Goal: Task Accomplishment & Management: Manage account settings

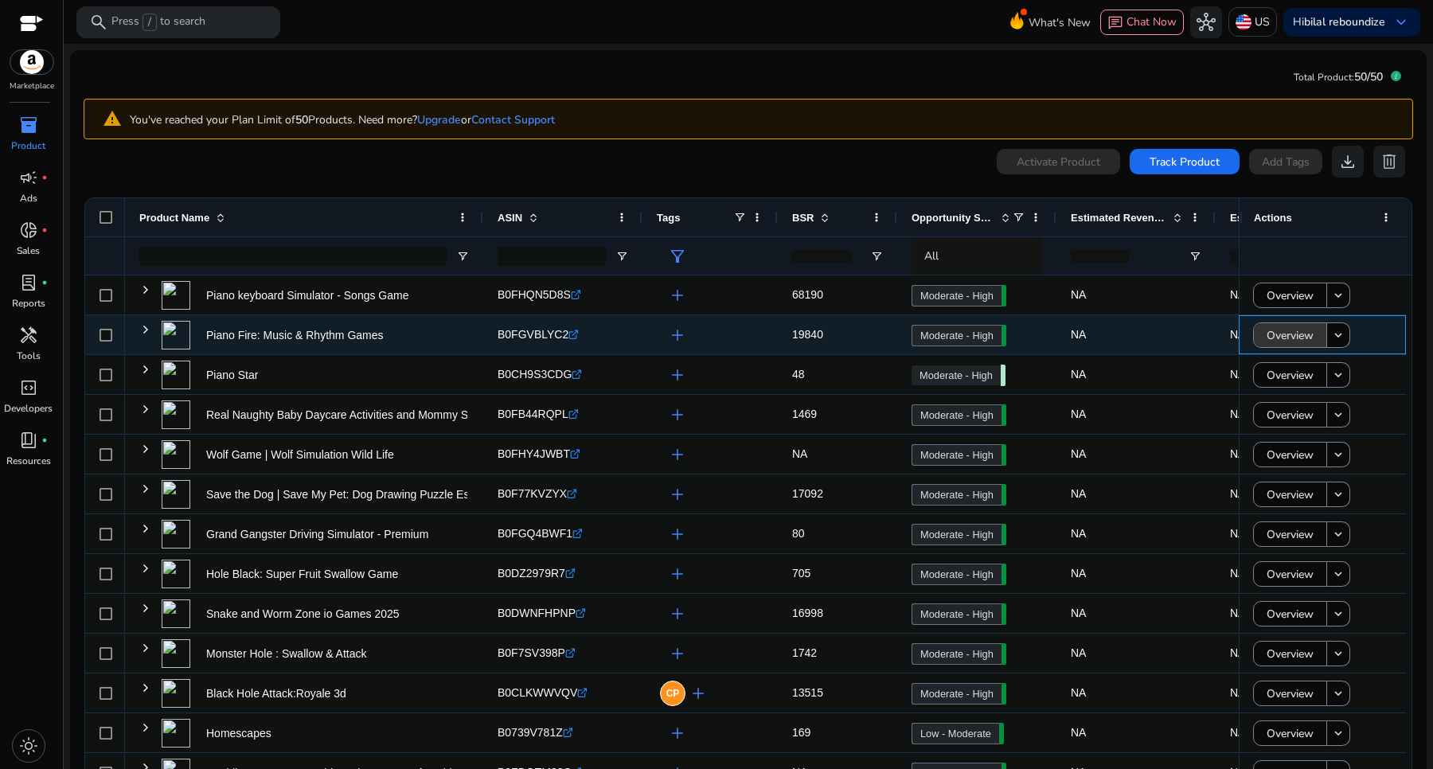
click at [1272, 340] on span "Overview" at bounding box center [1289, 335] width 47 height 33
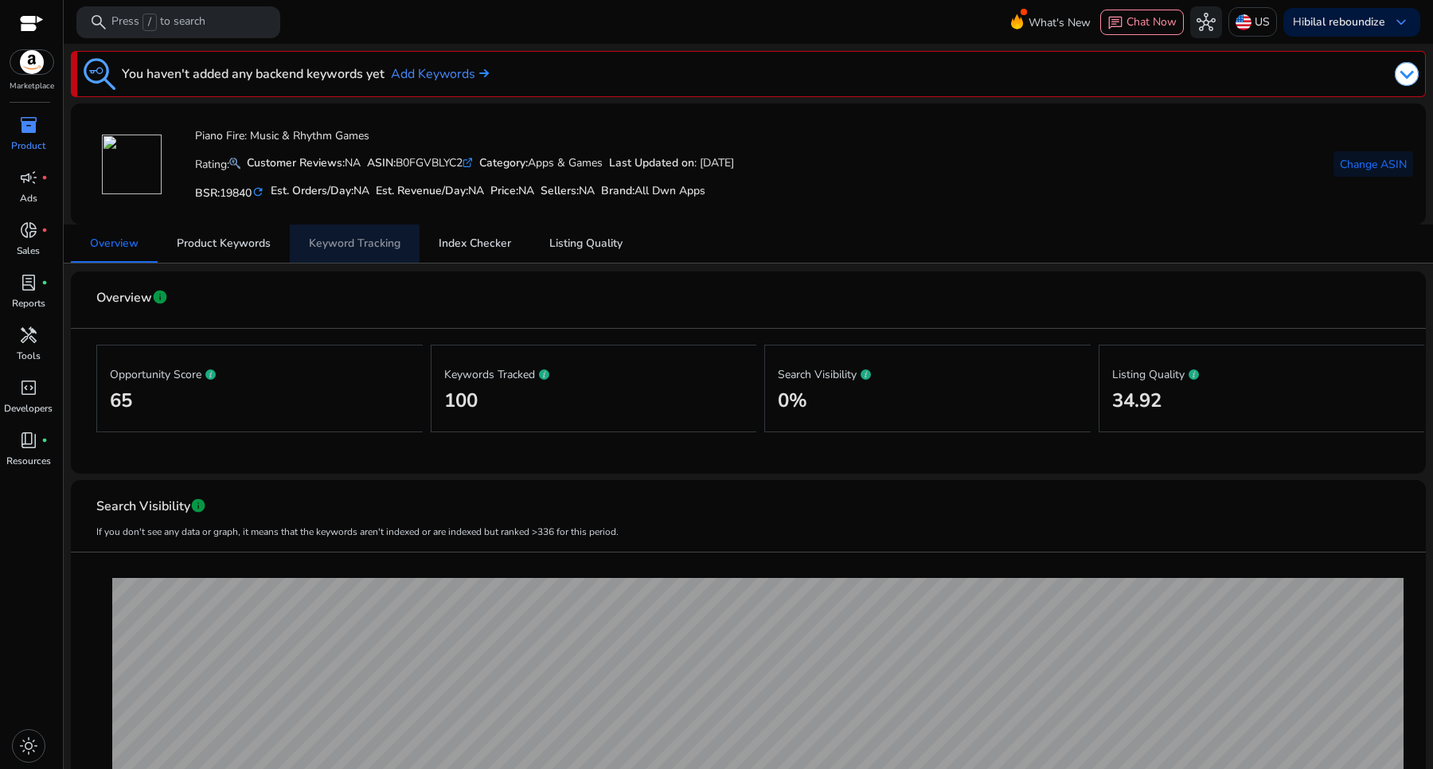
click at [337, 244] on span "Keyword Tracking" at bounding box center [355, 243] width 92 height 11
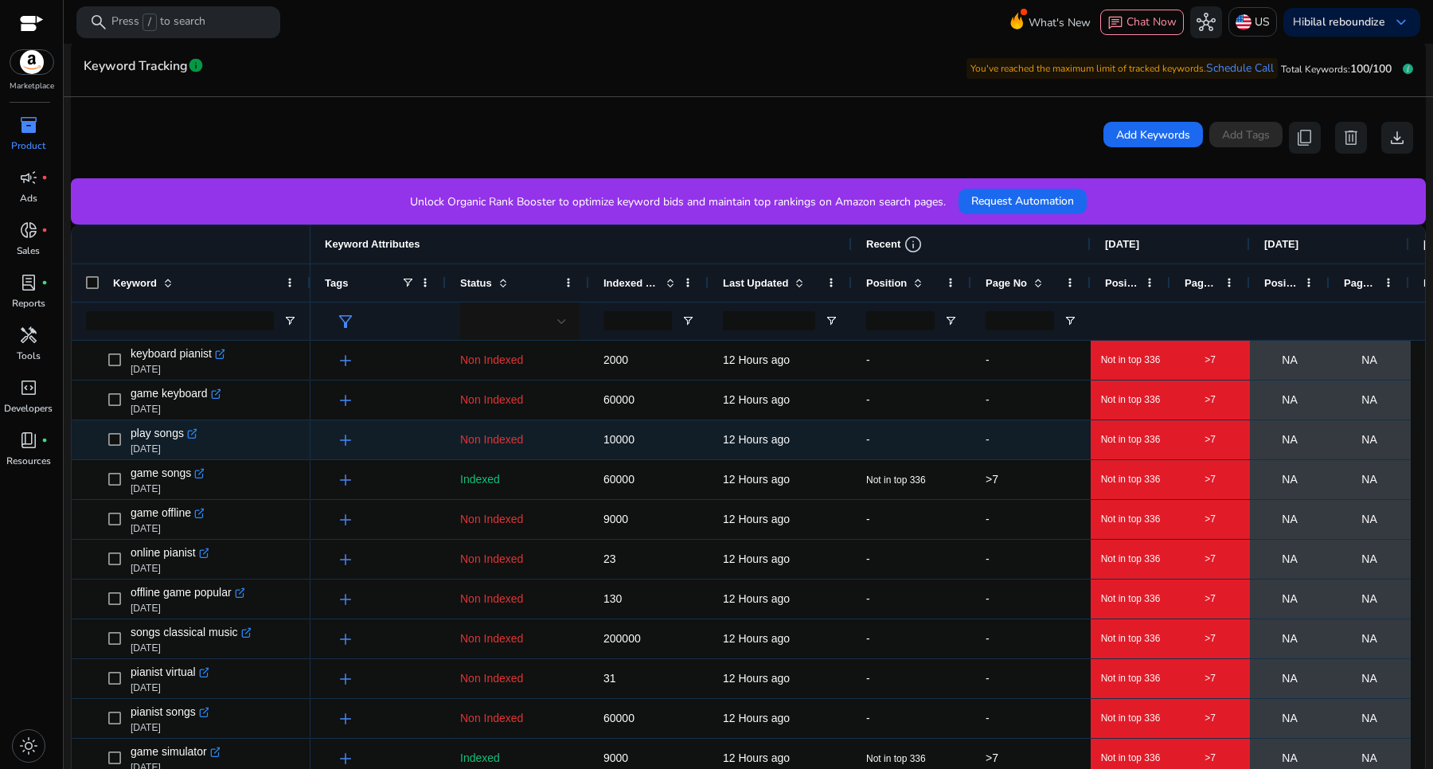
scroll to position [402, 0]
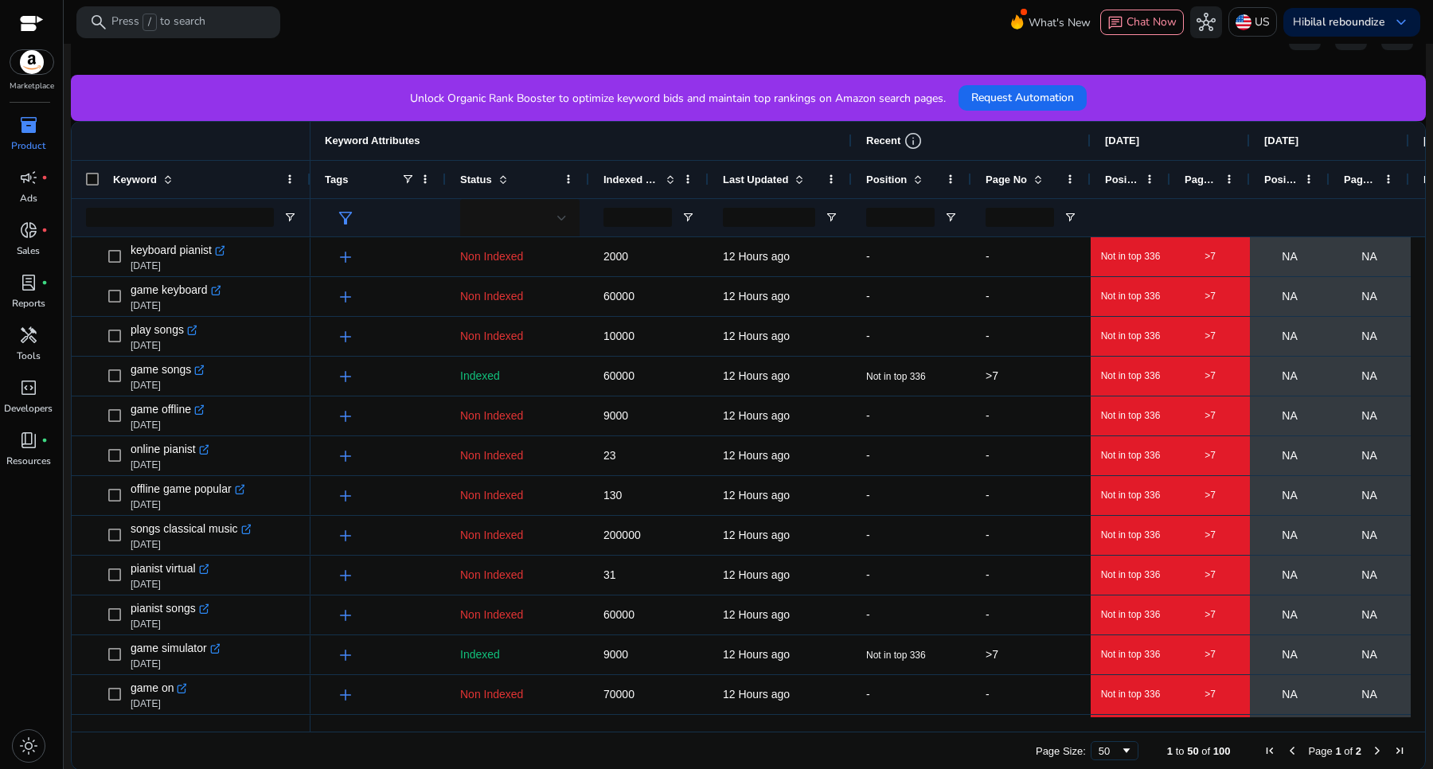
click at [1043, 167] on div "Page No" at bounding box center [1021, 179] width 73 height 29
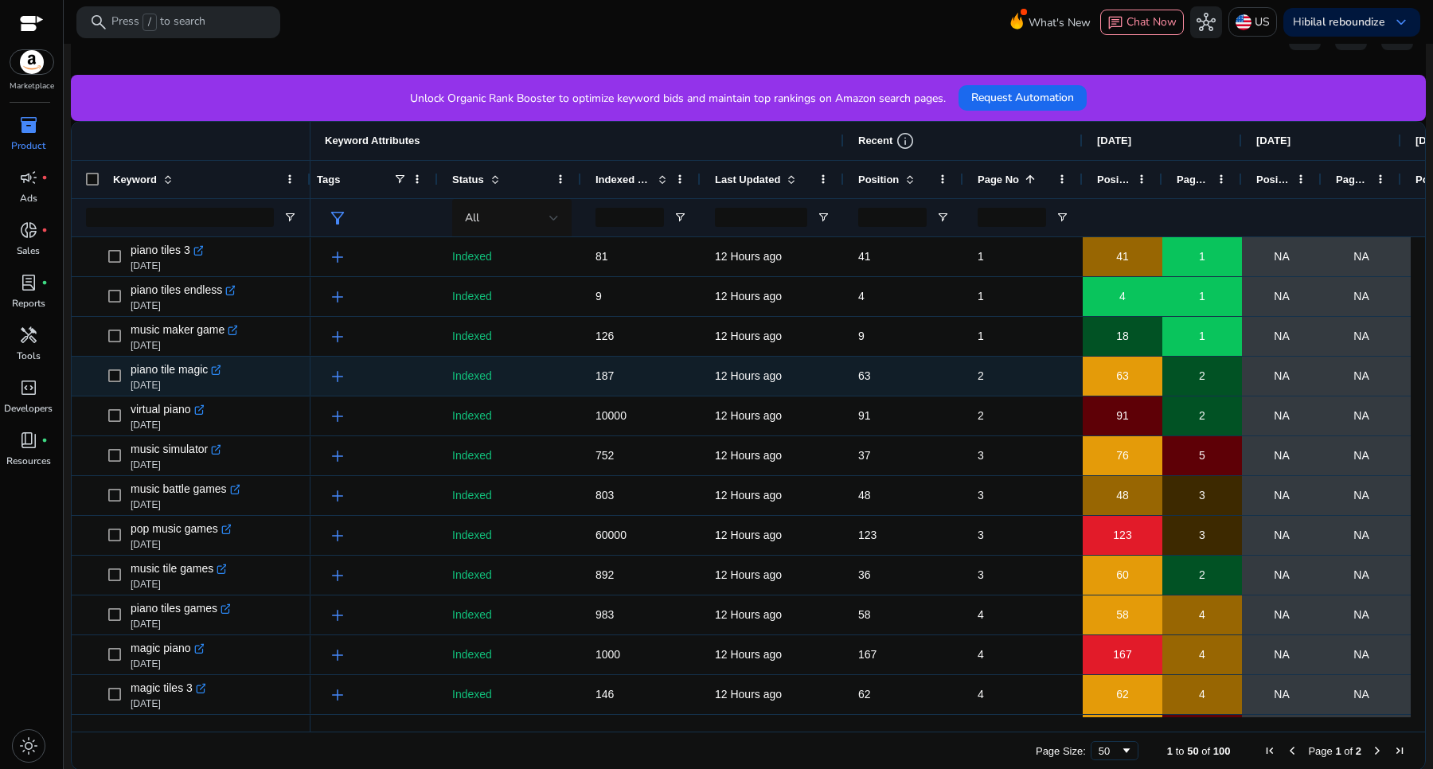
scroll to position [0, 0]
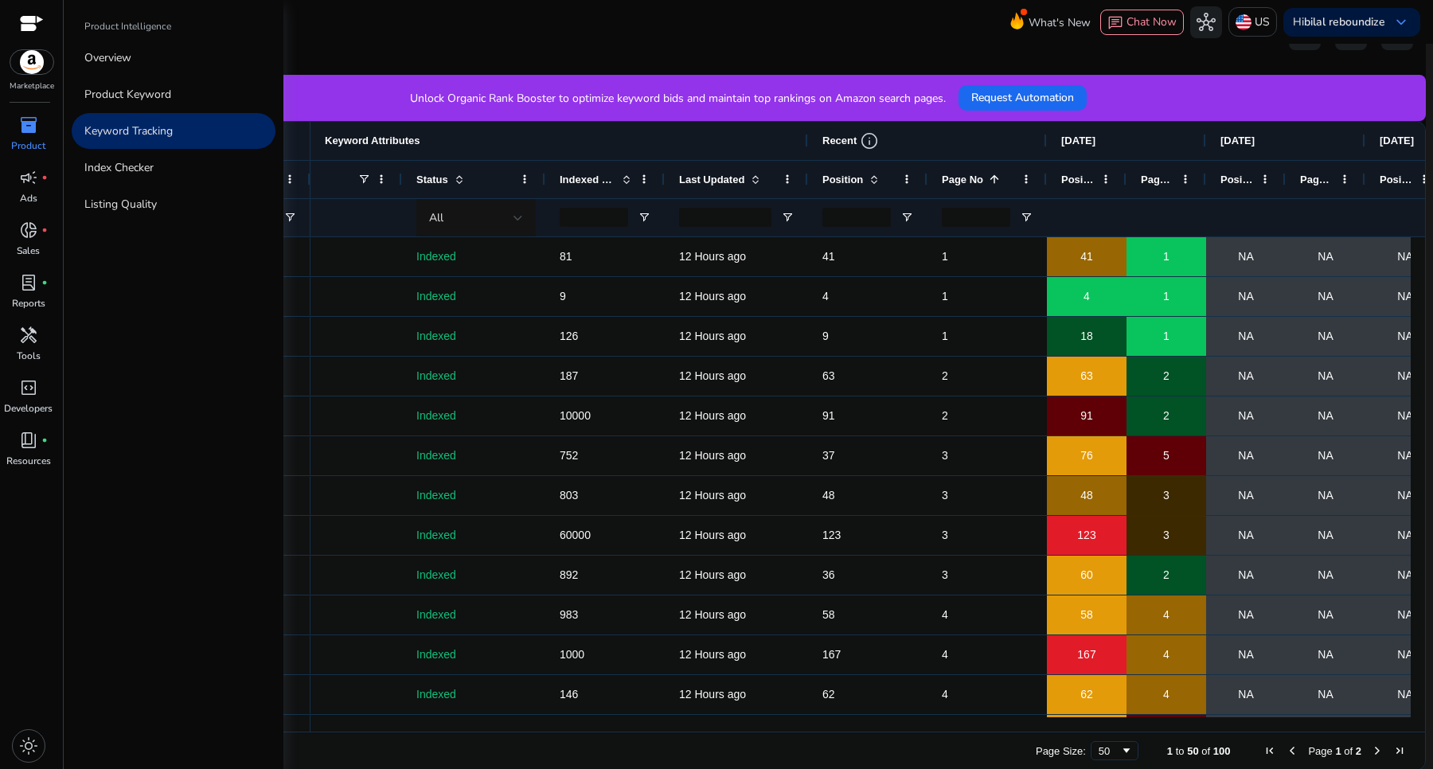
click at [26, 133] on span "inventory_2" at bounding box center [28, 124] width 19 height 19
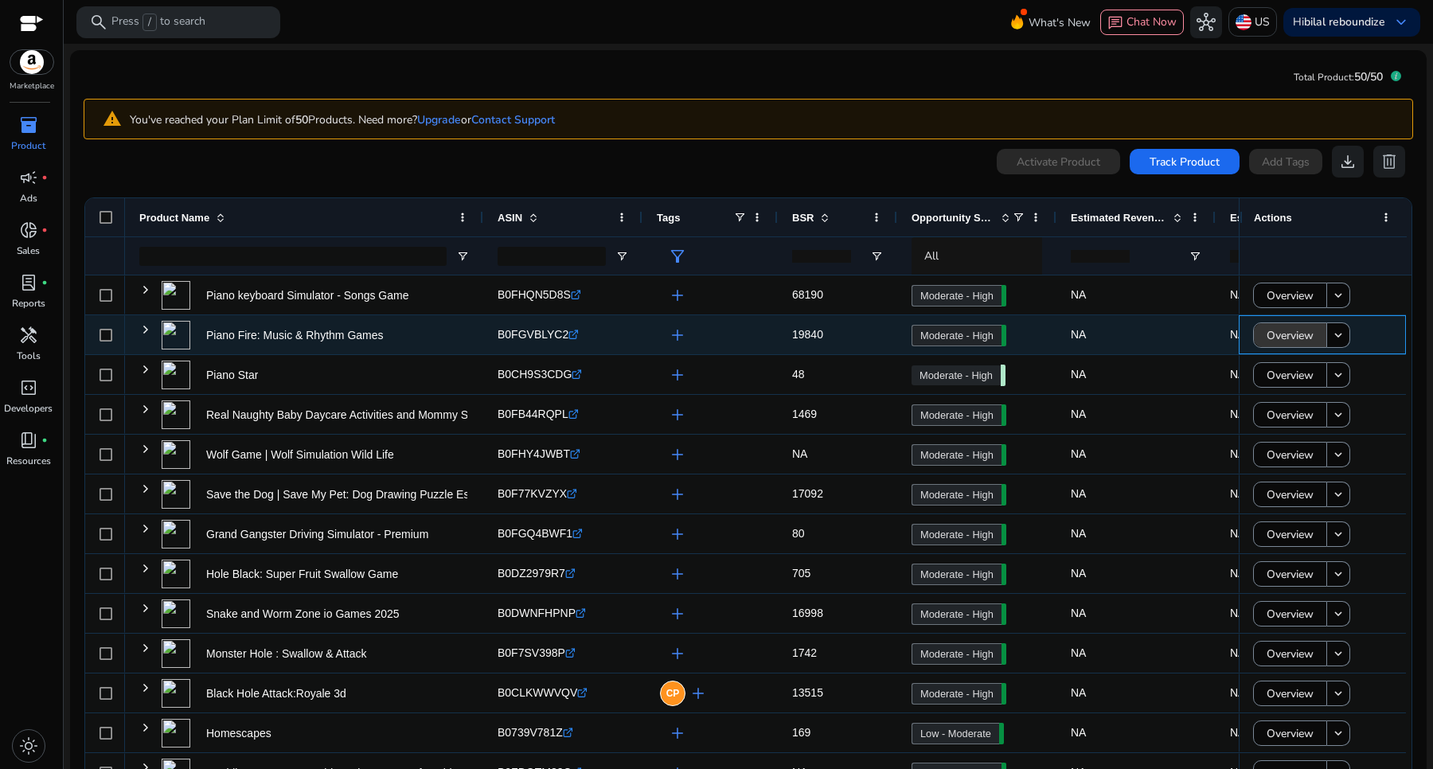
click at [1284, 345] on span "Overview" at bounding box center [1289, 335] width 47 height 33
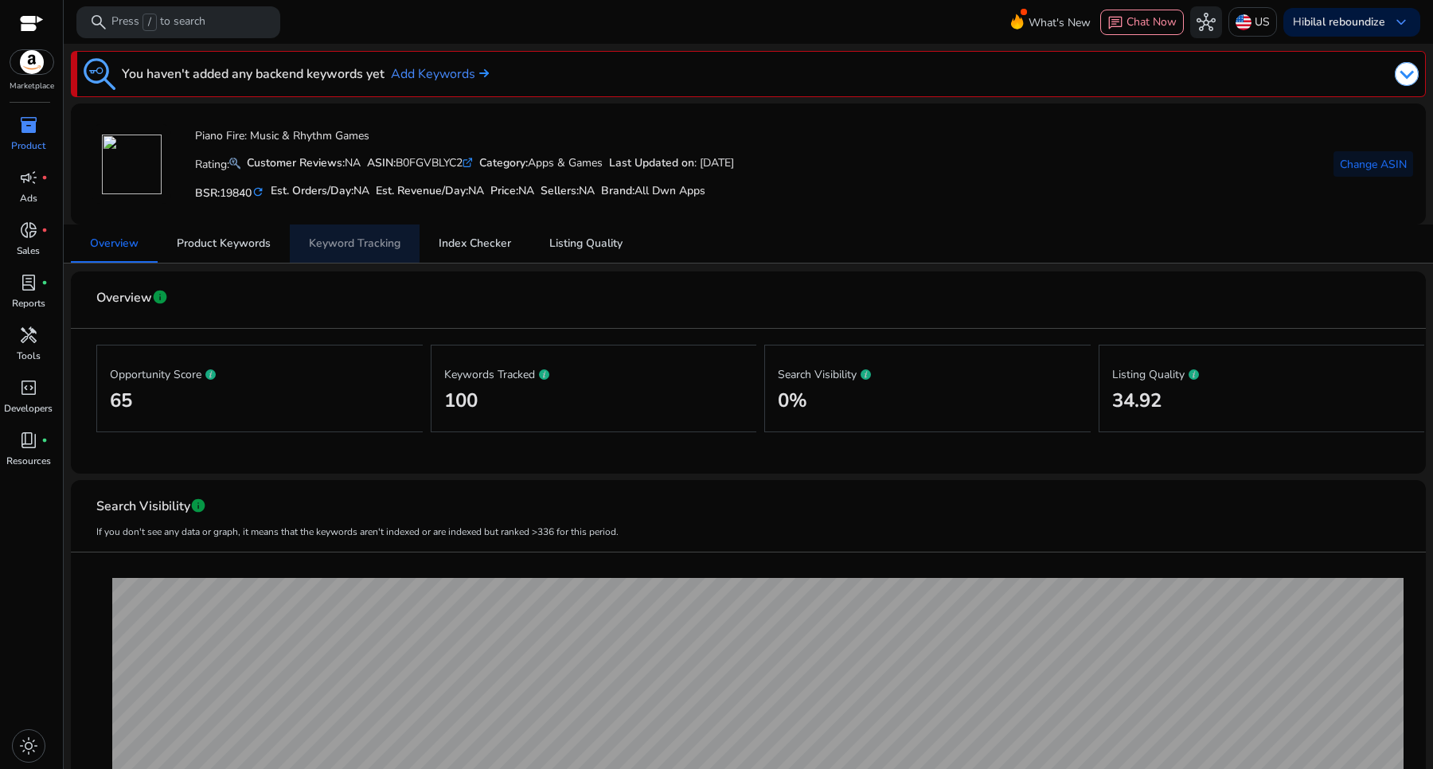
click at [351, 238] on span "Keyword Tracking" at bounding box center [355, 243] width 92 height 11
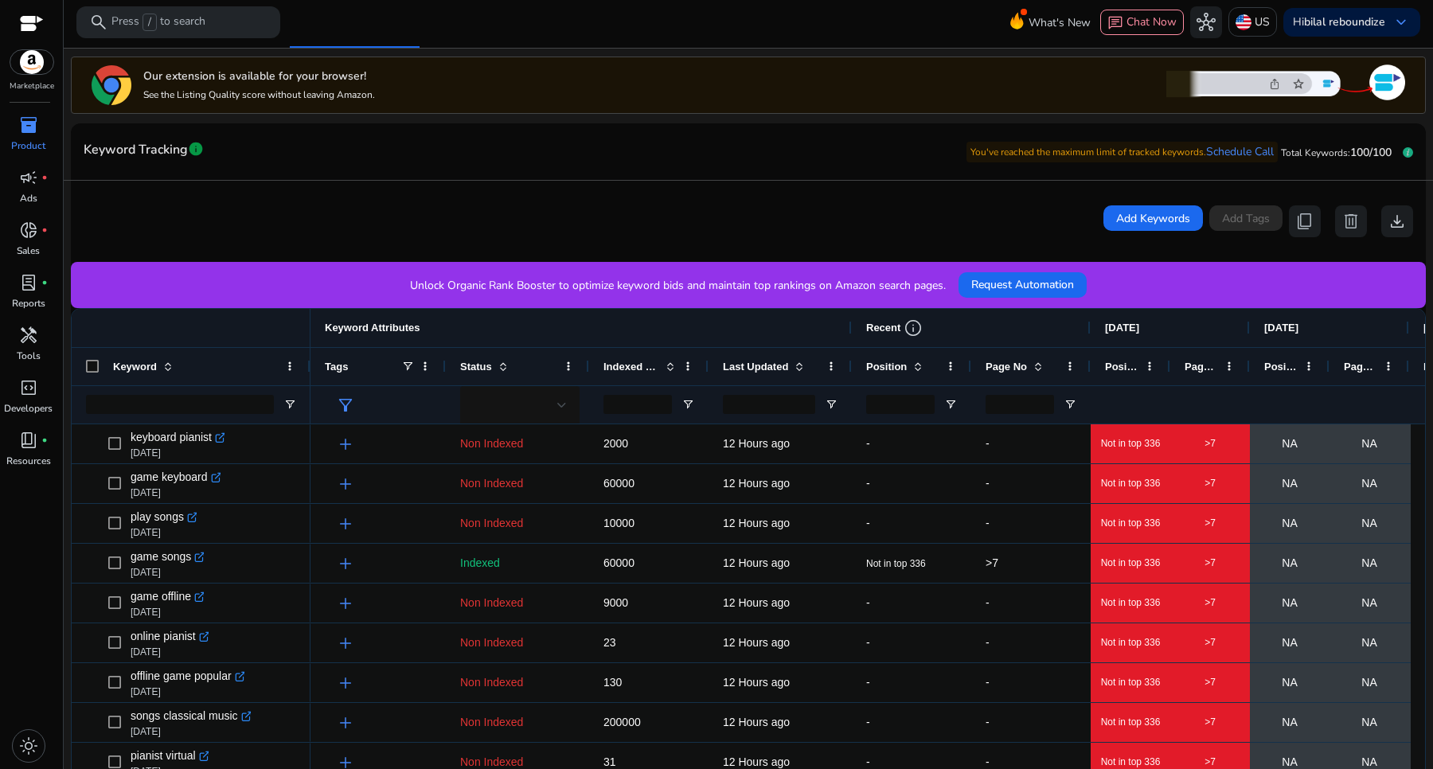
click at [1049, 367] on div "Page No" at bounding box center [1021, 366] width 73 height 29
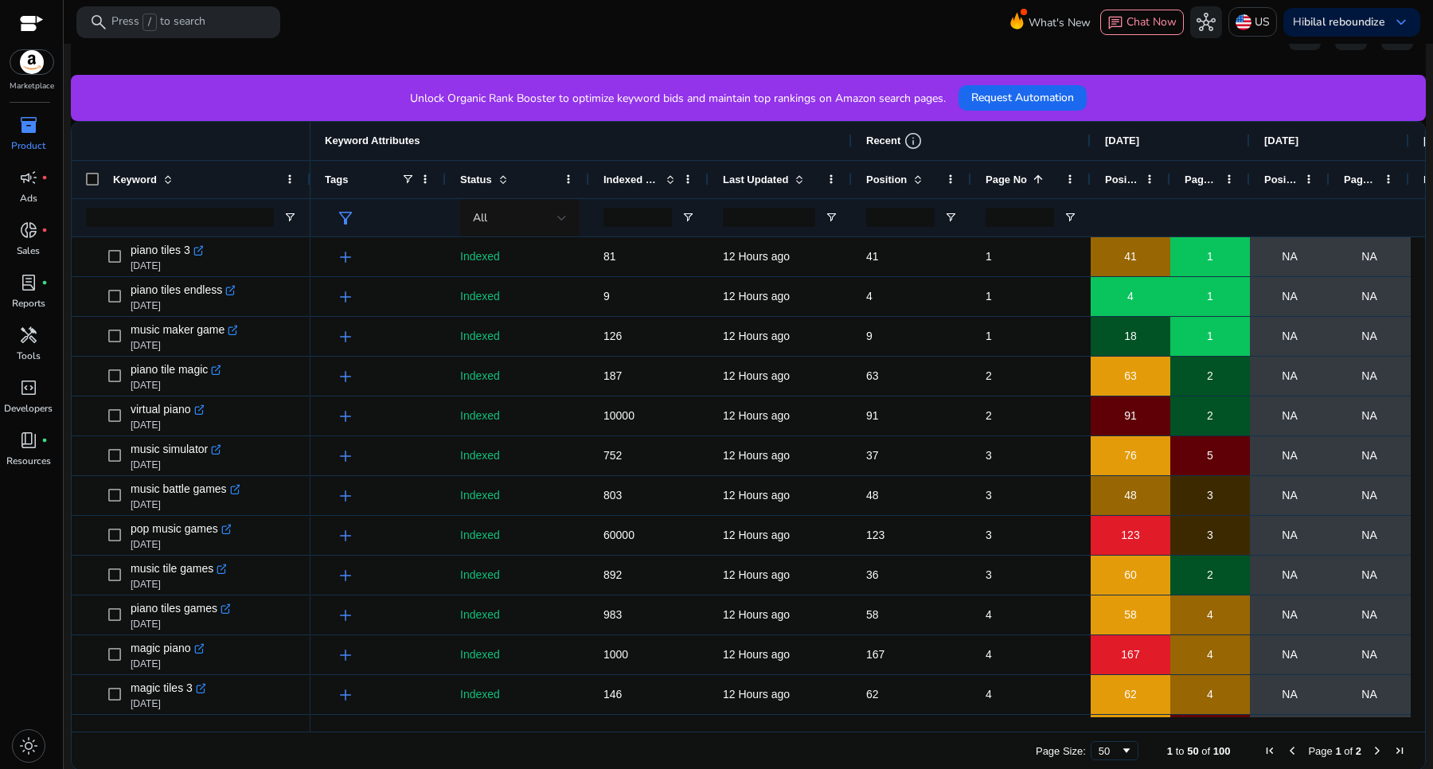
click at [38, 126] on div "inventory_2" at bounding box center [28, 124] width 45 height 25
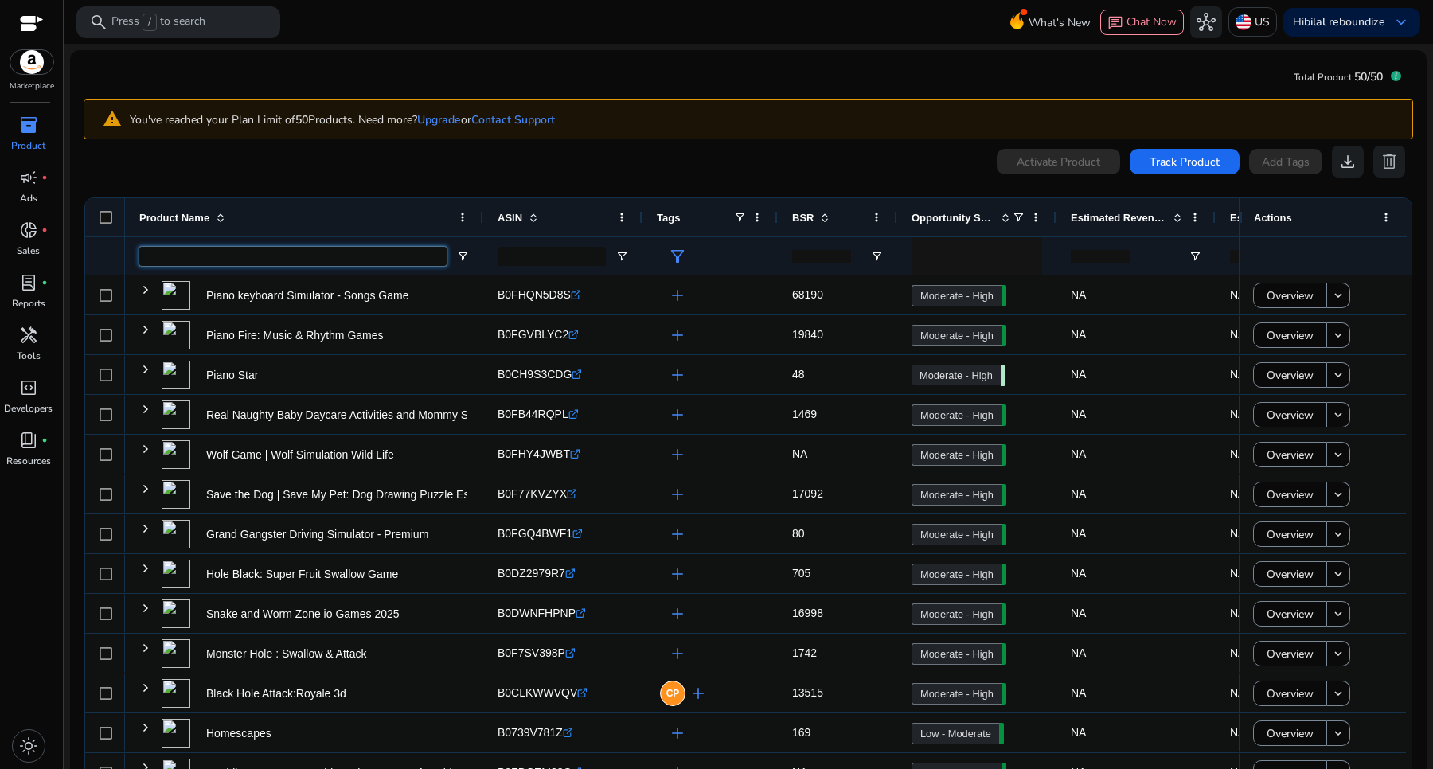
click at [205, 257] on input "Product Name Filter Input" at bounding box center [292, 256] width 307 height 19
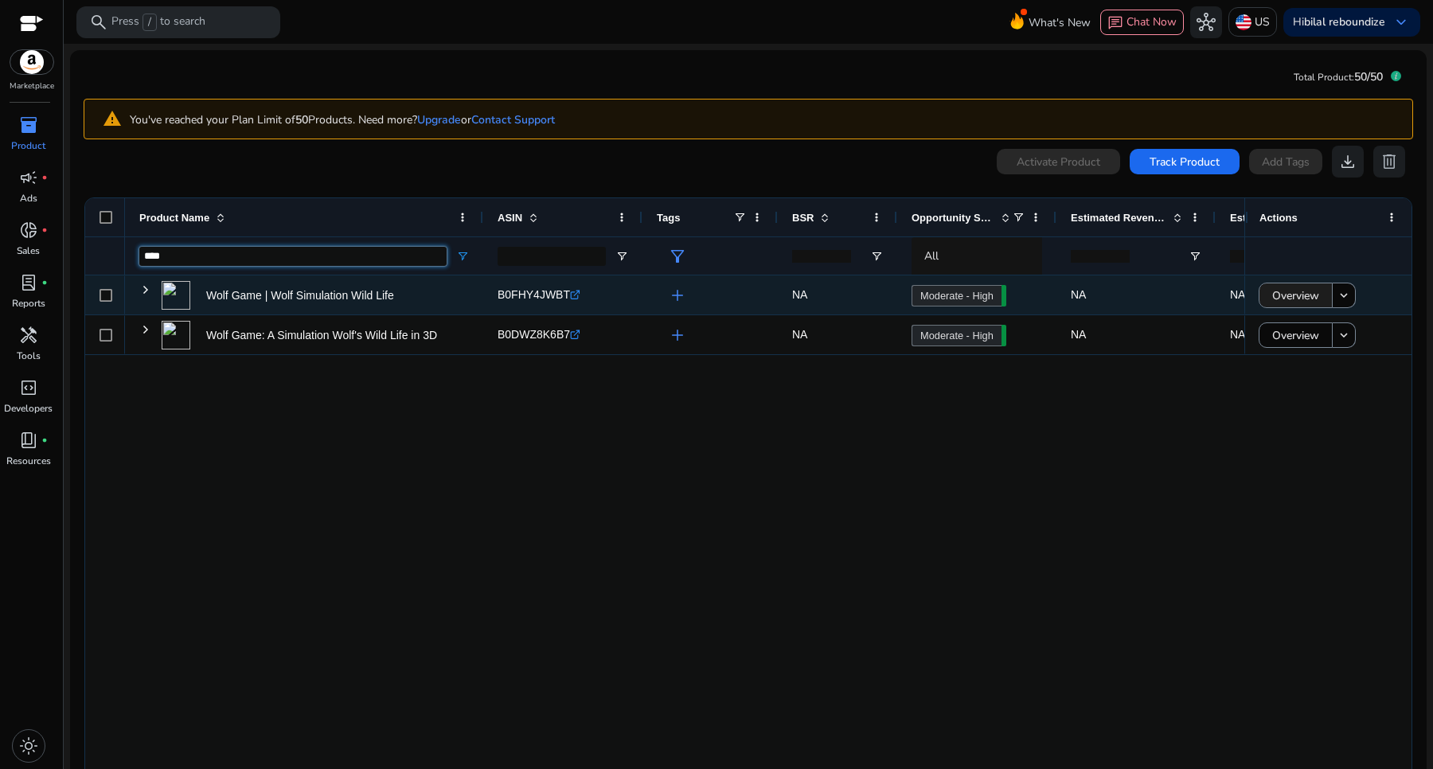
type input "****"
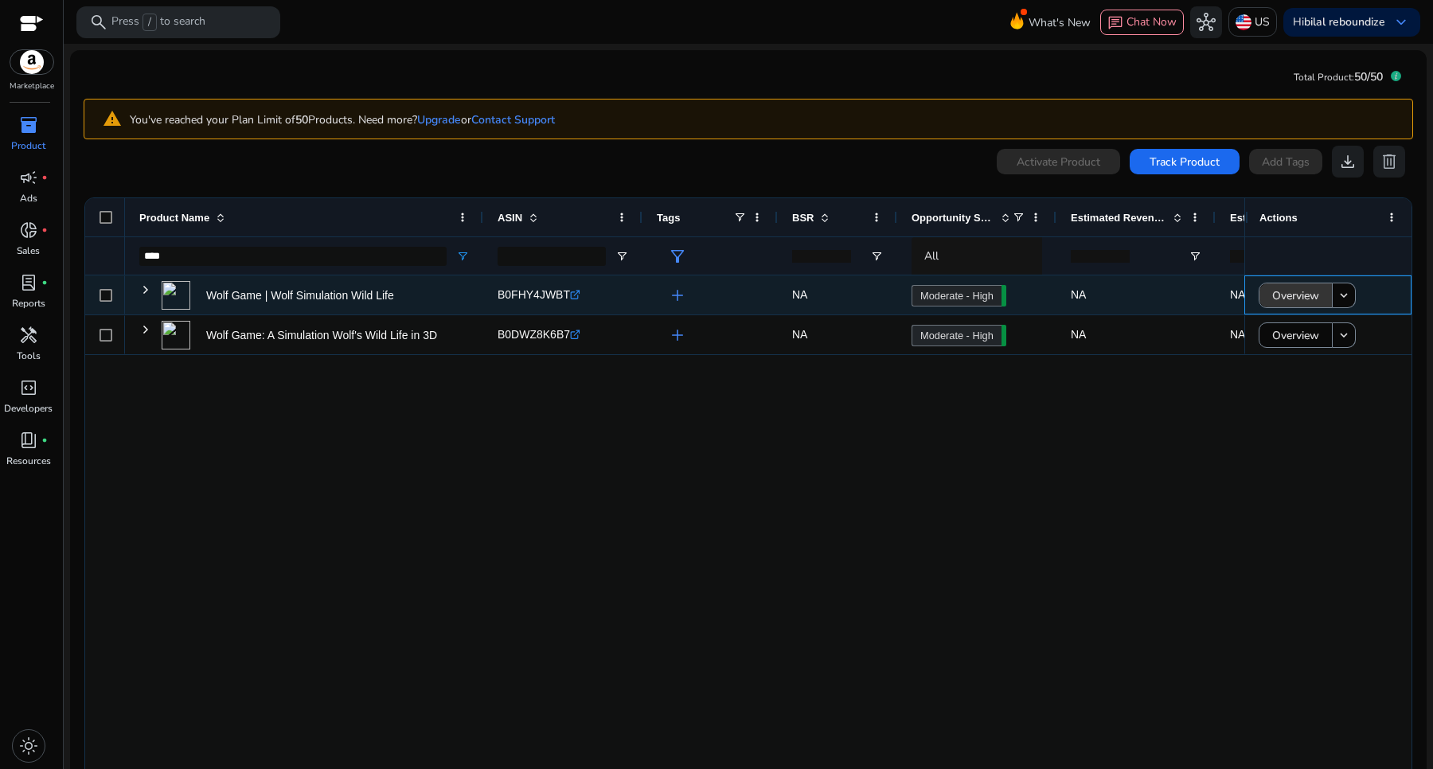
click at [1281, 301] on span "Overview" at bounding box center [1295, 295] width 47 height 33
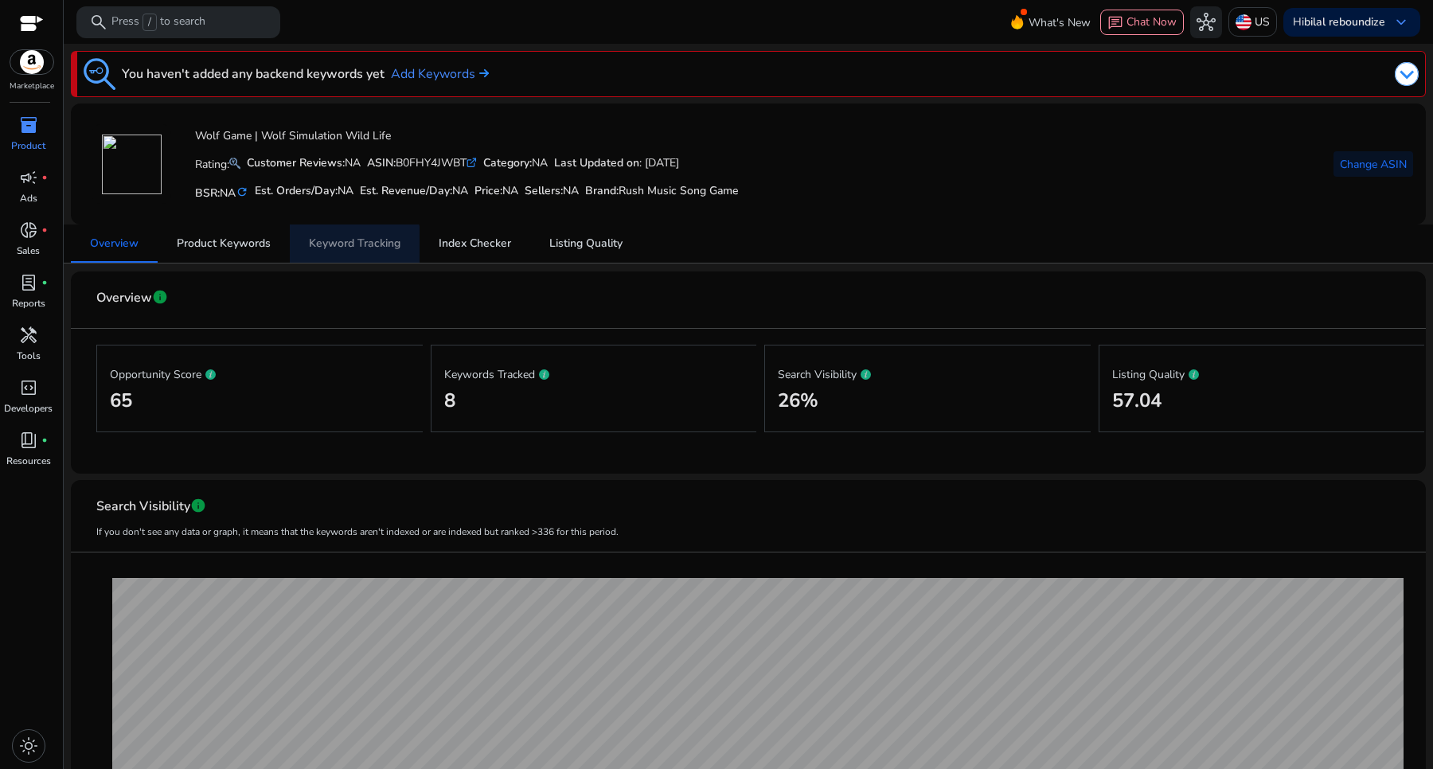
click at [338, 252] on span "Keyword Tracking" at bounding box center [355, 243] width 92 height 38
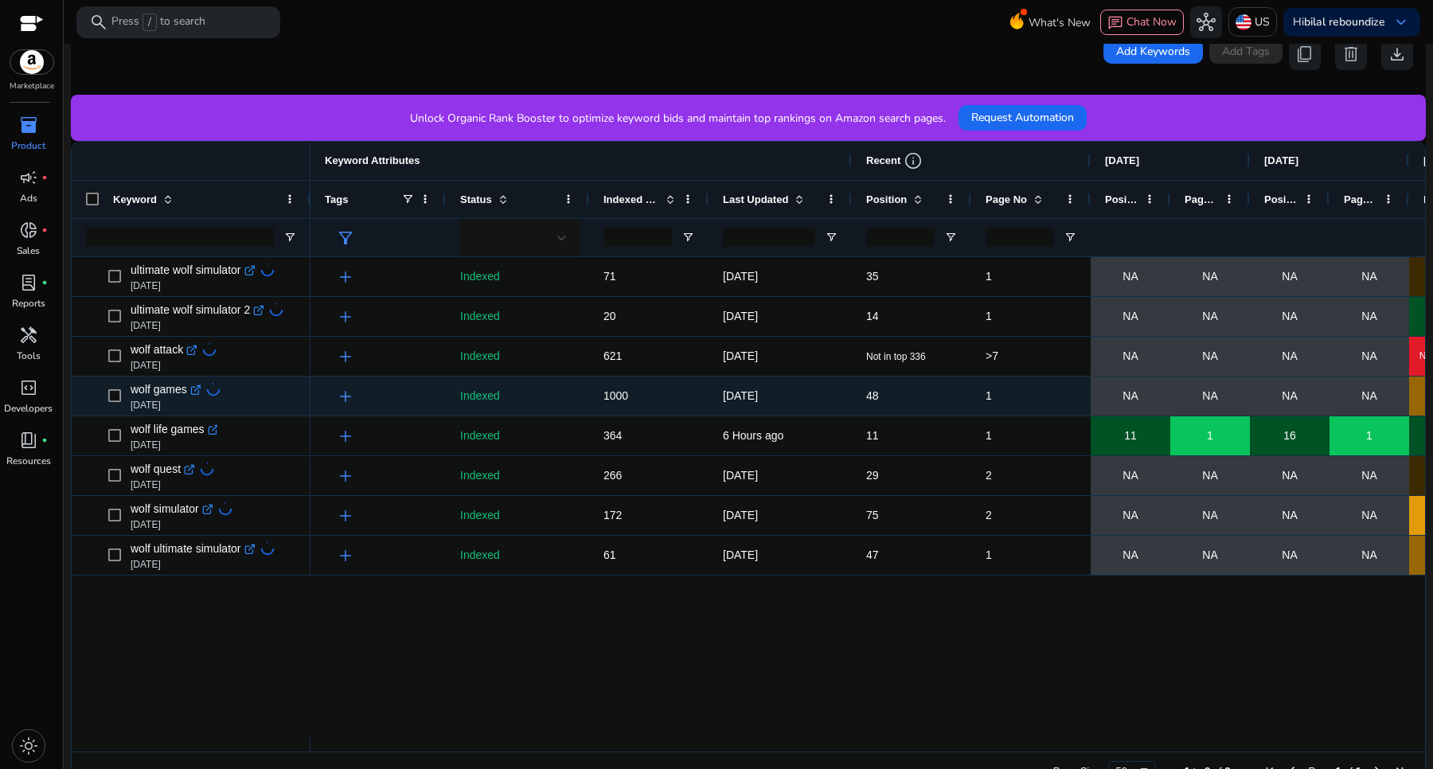
scroll to position [402, 0]
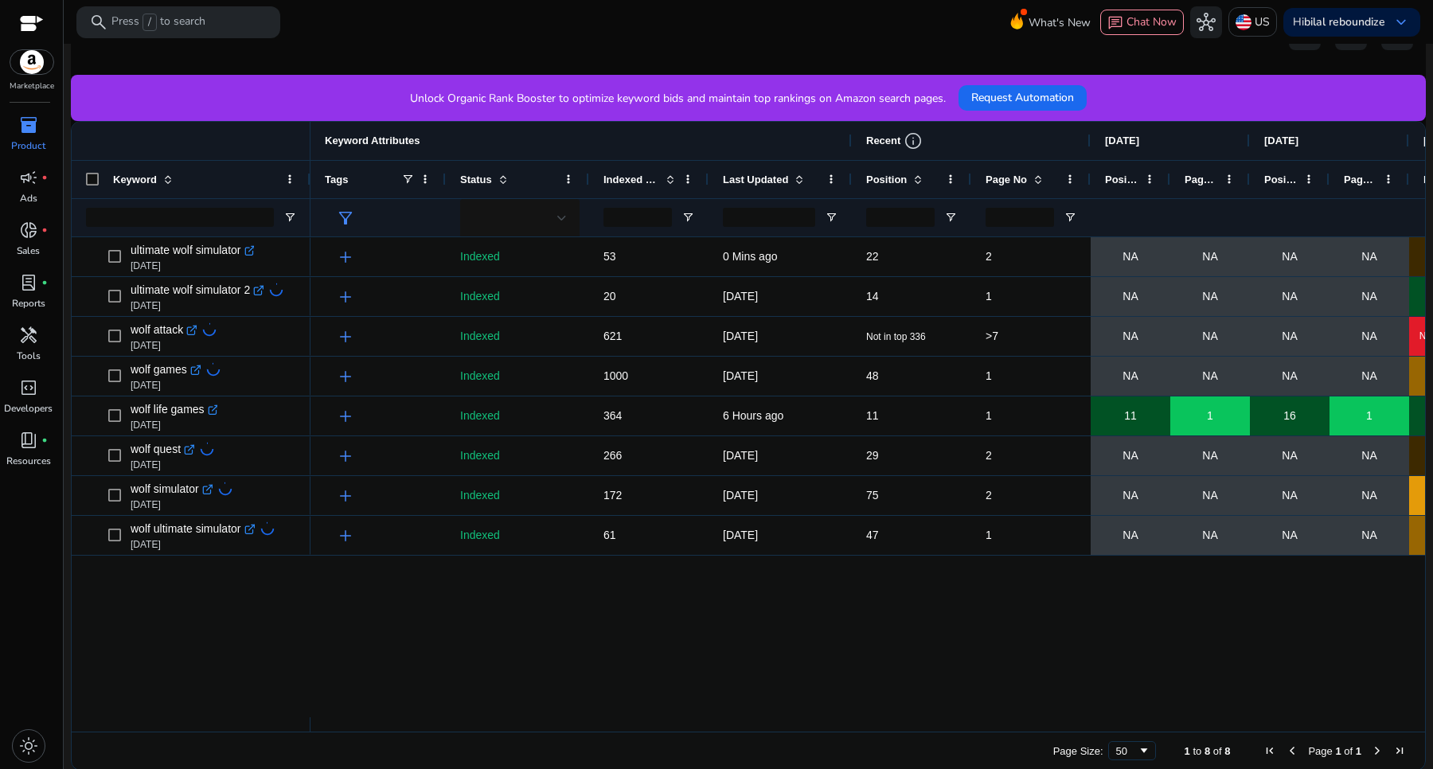
click at [1012, 183] on div "Page No" at bounding box center [1021, 179] width 73 height 29
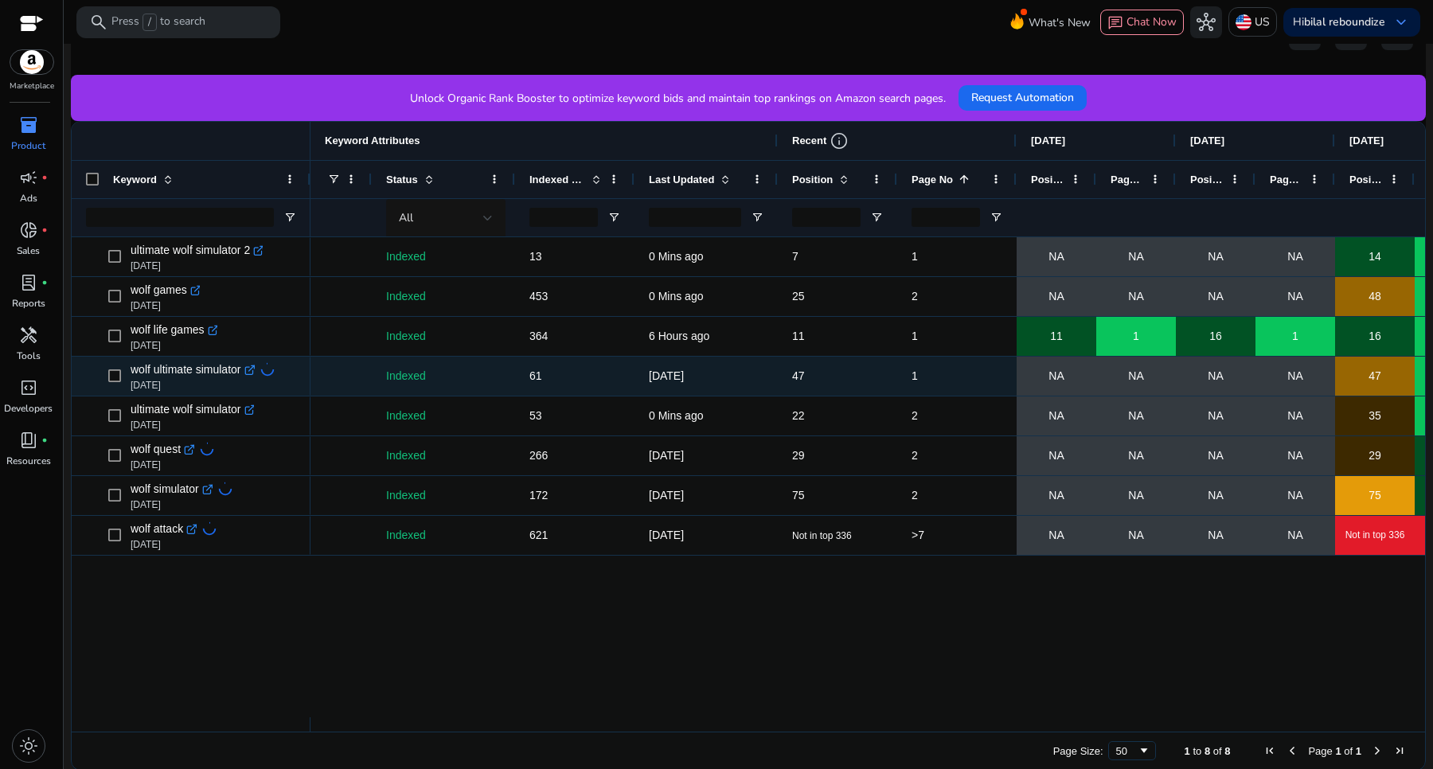
scroll to position [0, 101]
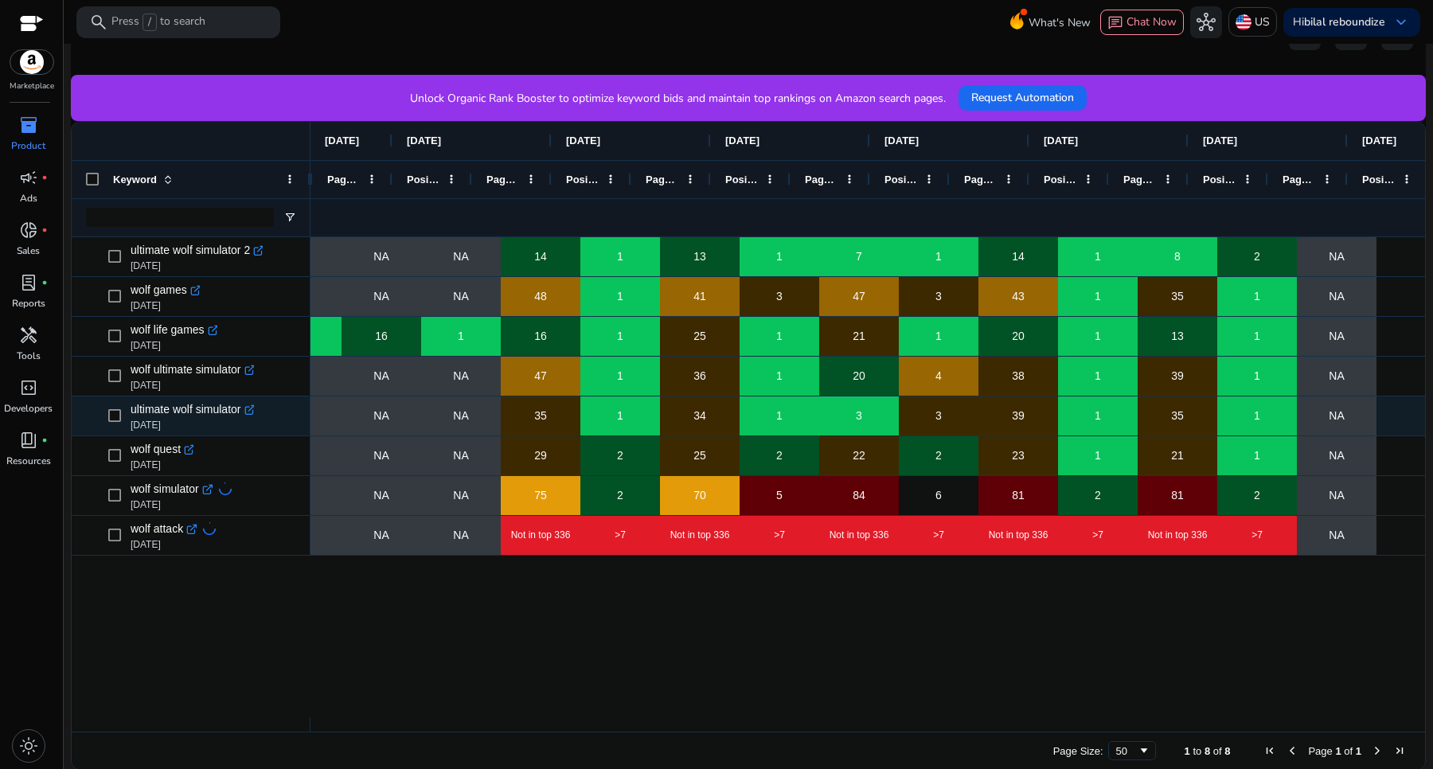
scroll to position [0, 908]
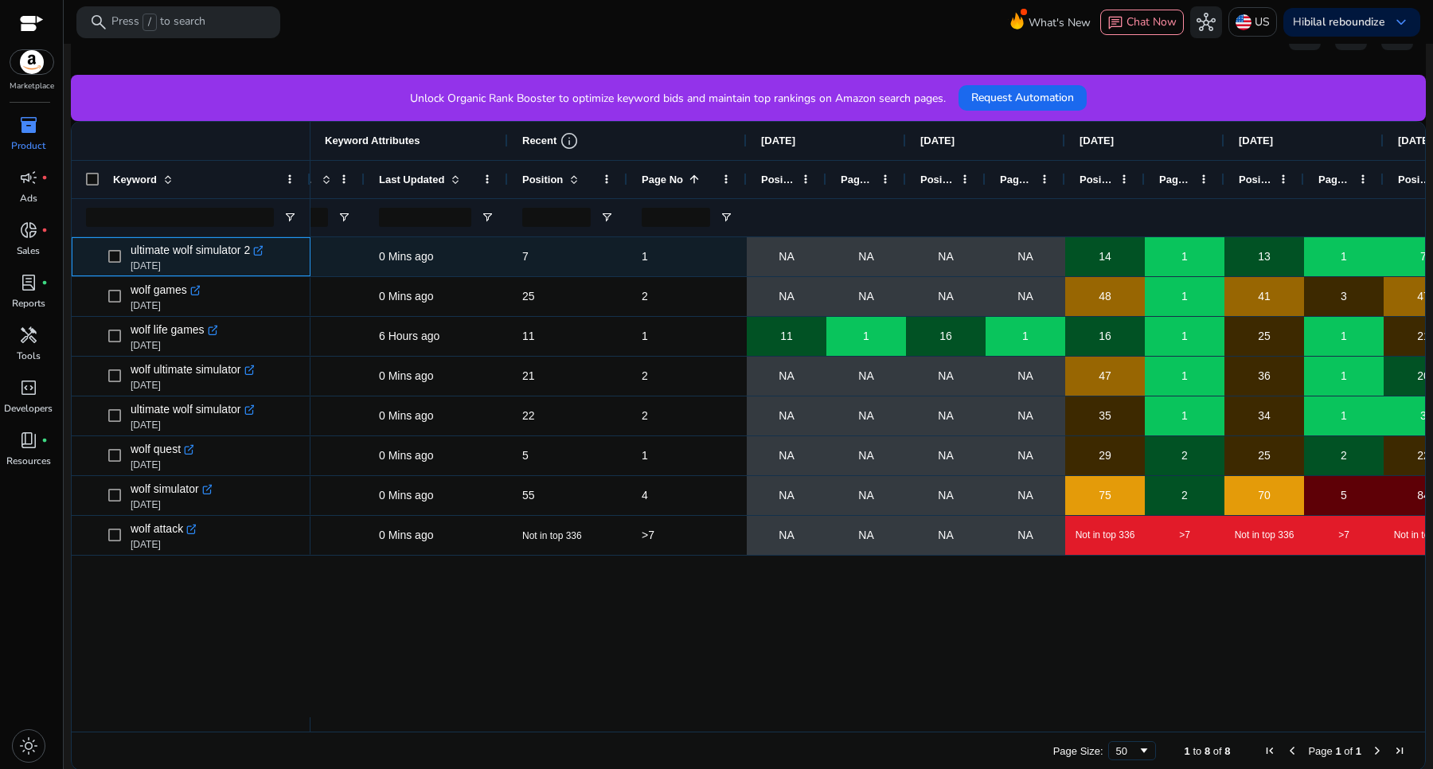
click at [259, 251] on icon ".st0{fill:#2c8af8}" at bounding box center [258, 250] width 11 height 11
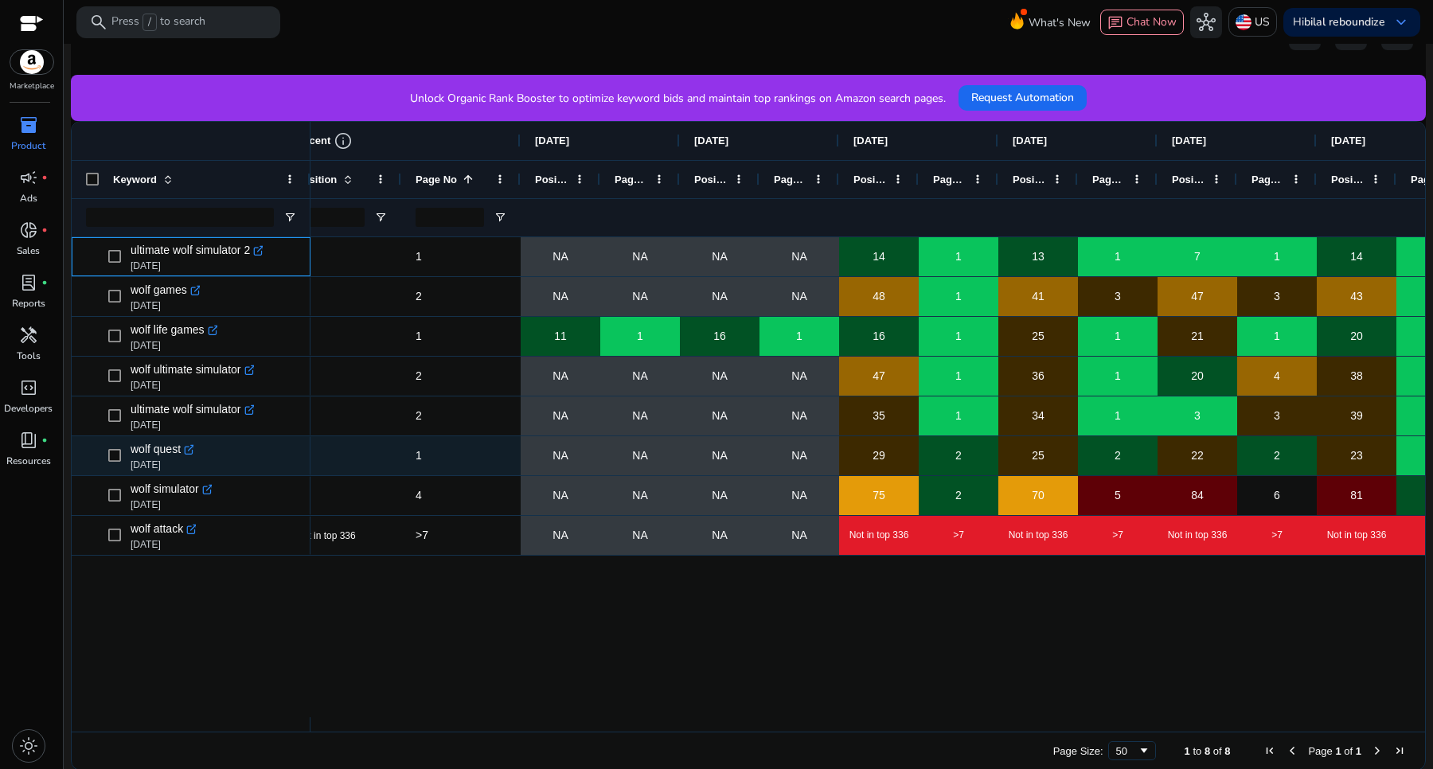
scroll to position [0, 571]
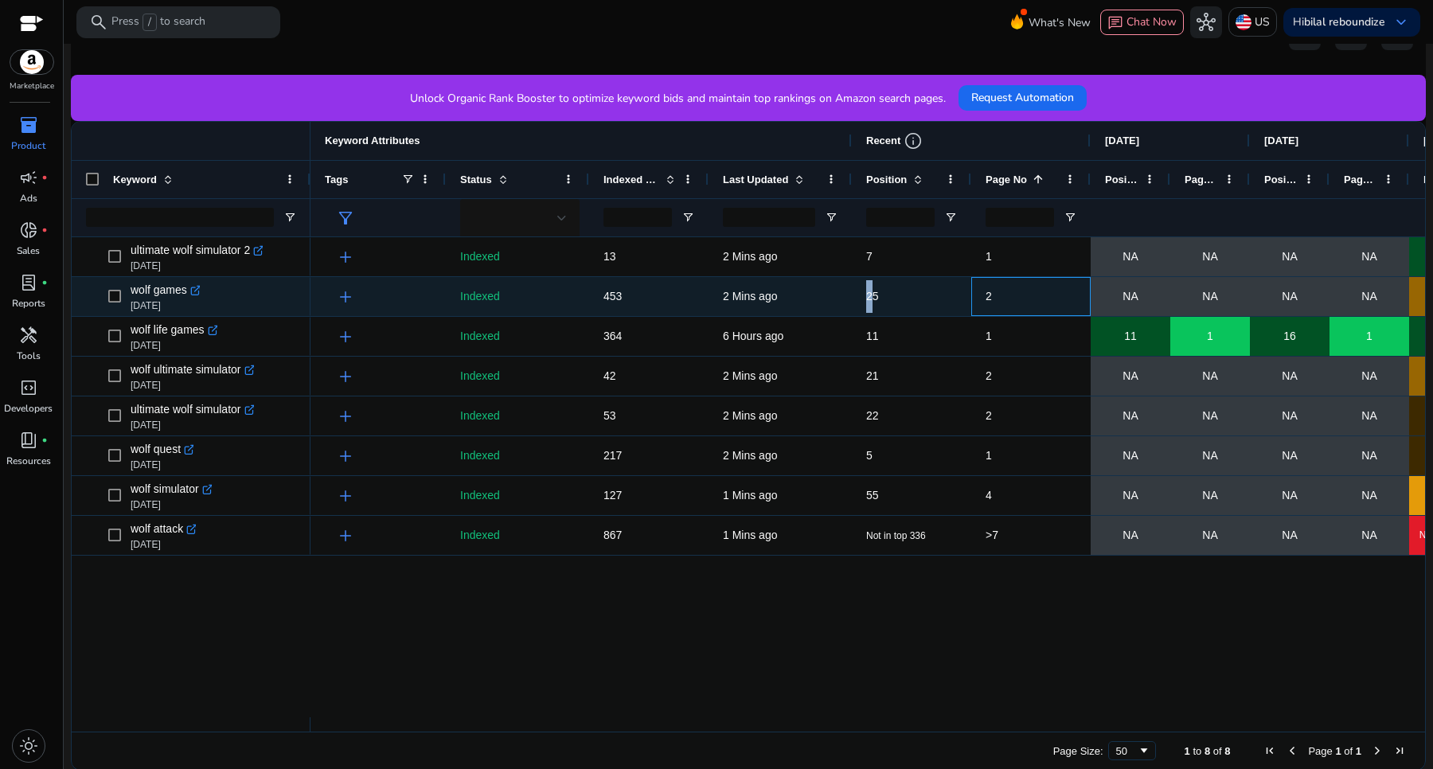
drag, startPoint x: 1001, startPoint y: 295, endPoint x: 872, endPoint y: 299, distance: 128.2
click at [872, 299] on div "NA NA NA NA 48 1 41 2 25 2 Mins ago 453 Indexed add" at bounding box center [1337, 297] width 2054 height 40
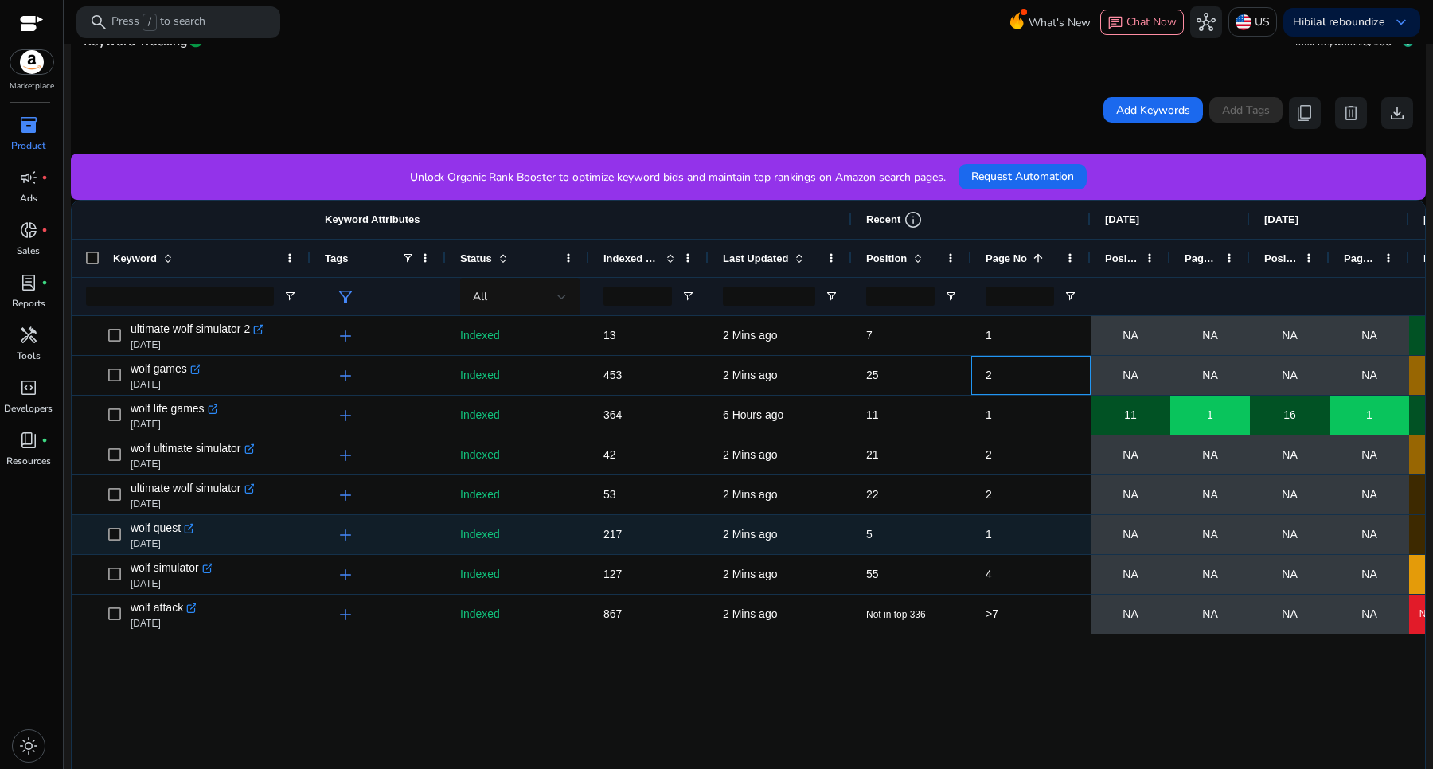
scroll to position [365, 0]
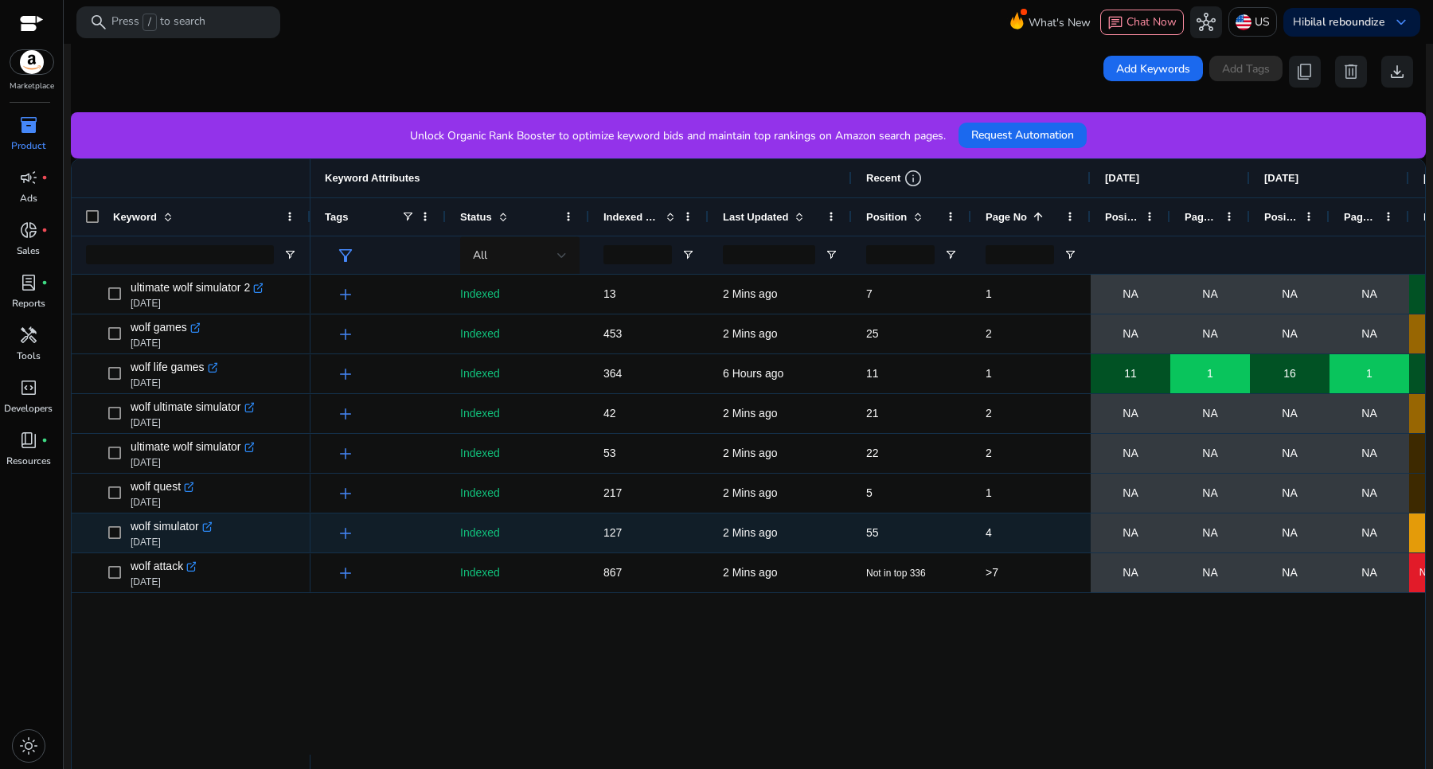
click at [240, 537] on span "wolf simulator .st0{fill:#2c8af8} [DATE]" at bounding box center [202, 533] width 188 height 33
